Goal: Information Seeking & Learning: Find specific fact

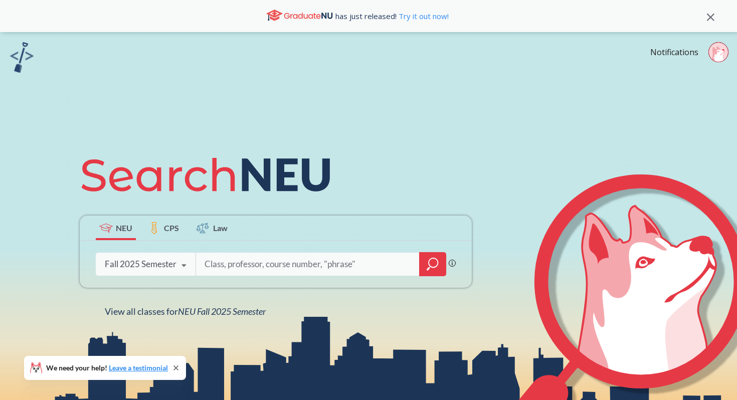
click at [234, 259] on input "search" at bounding box center [308, 264] width 209 height 21
type input "cs3001"
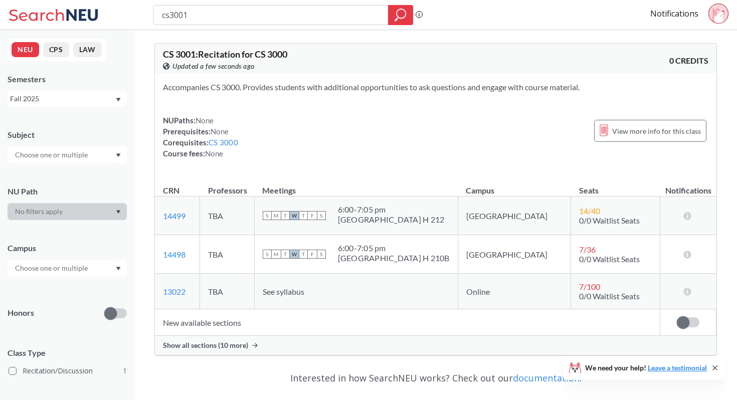
click at [179, 15] on input "cs3001" at bounding box center [271, 15] width 220 height 17
type input "cs3101"
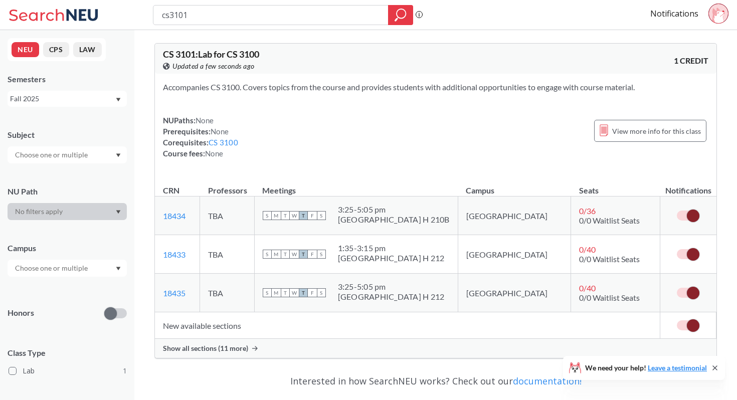
click at [277, 346] on div "Show all sections (11 more)" at bounding box center [435, 348] width 561 height 19
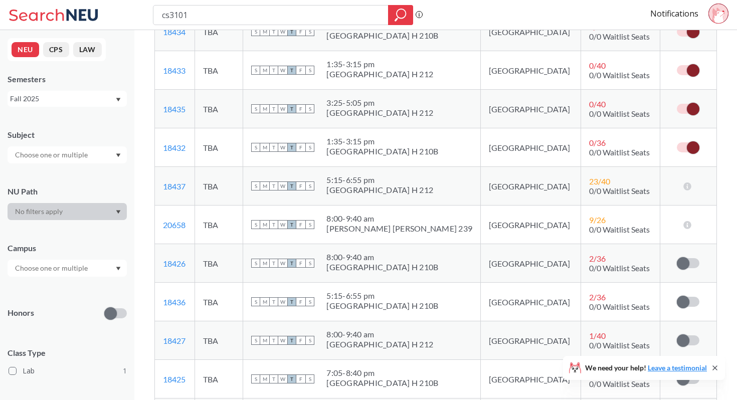
scroll to position [184, 0]
